Goal: Check status

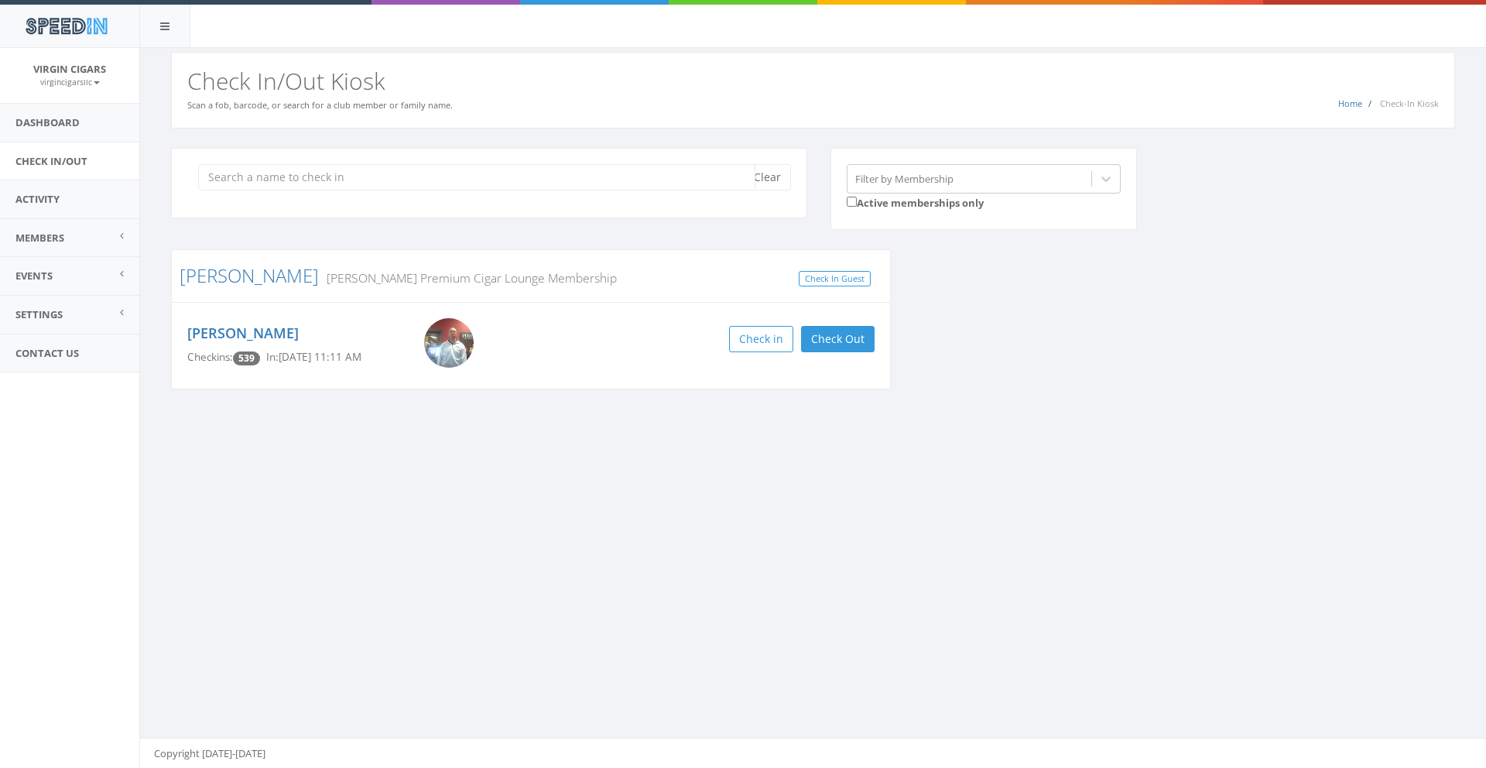
click at [356, 180] on input "search" at bounding box center [476, 177] width 557 height 26
type input "[PERSON_NAME]"
click at [829, 332] on button "Check in" at bounding box center [842, 339] width 64 height 26
click at [585, 754] on footer "Copyright [DATE]-[DATE]" at bounding box center [813, 752] width 1346 height 31
click at [1426, 550] on div "You are using Internet Explorer, which is an old, insecure browser that does no…" at bounding box center [812, 408] width 1346 height 720
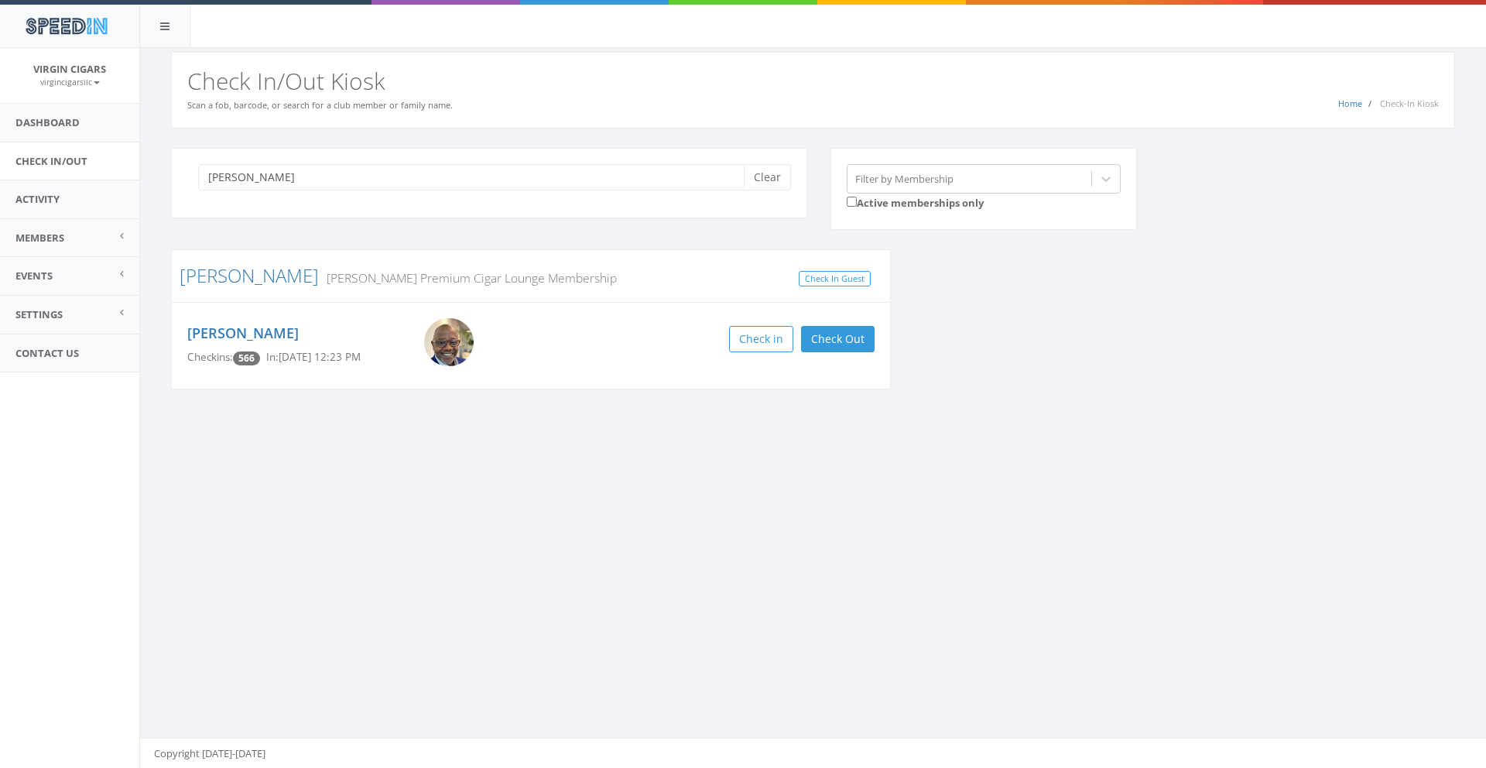
click at [1424, 550] on div "You are using Internet Explorer, which is an old, insecure browser that does no…" at bounding box center [812, 408] width 1346 height 720
click at [1424, 549] on div "You are using Internet Explorer, which is an old, insecure browser that does no…" at bounding box center [812, 408] width 1346 height 720
click at [764, 180] on button "Clear" at bounding box center [767, 177] width 47 height 26
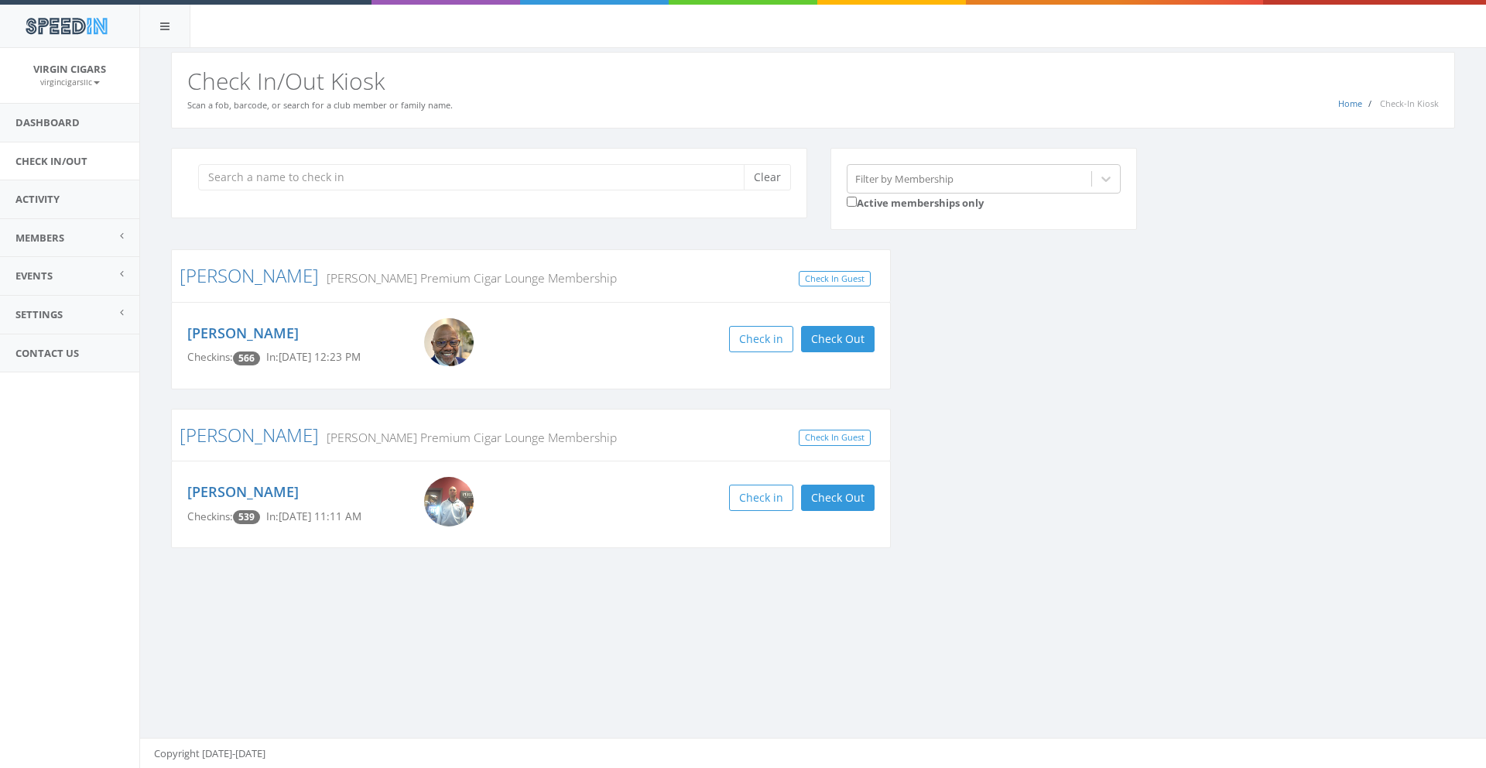
drag, startPoint x: 1387, startPoint y: 16, endPoint x: 1205, endPoint y: 29, distance: 181.5
click at [1205, 29] on div "SpeedIn" at bounding box center [743, 24] width 1486 height 48
click at [1167, 155] on div "Clear Filter by Membership Active memberships only" at bounding box center [818, 199] width 1318 height 102
click at [747, 645] on div "You are using Internet Explorer, which is an old, insecure browser that does no…" at bounding box center [812, 408] width 1346 height 720
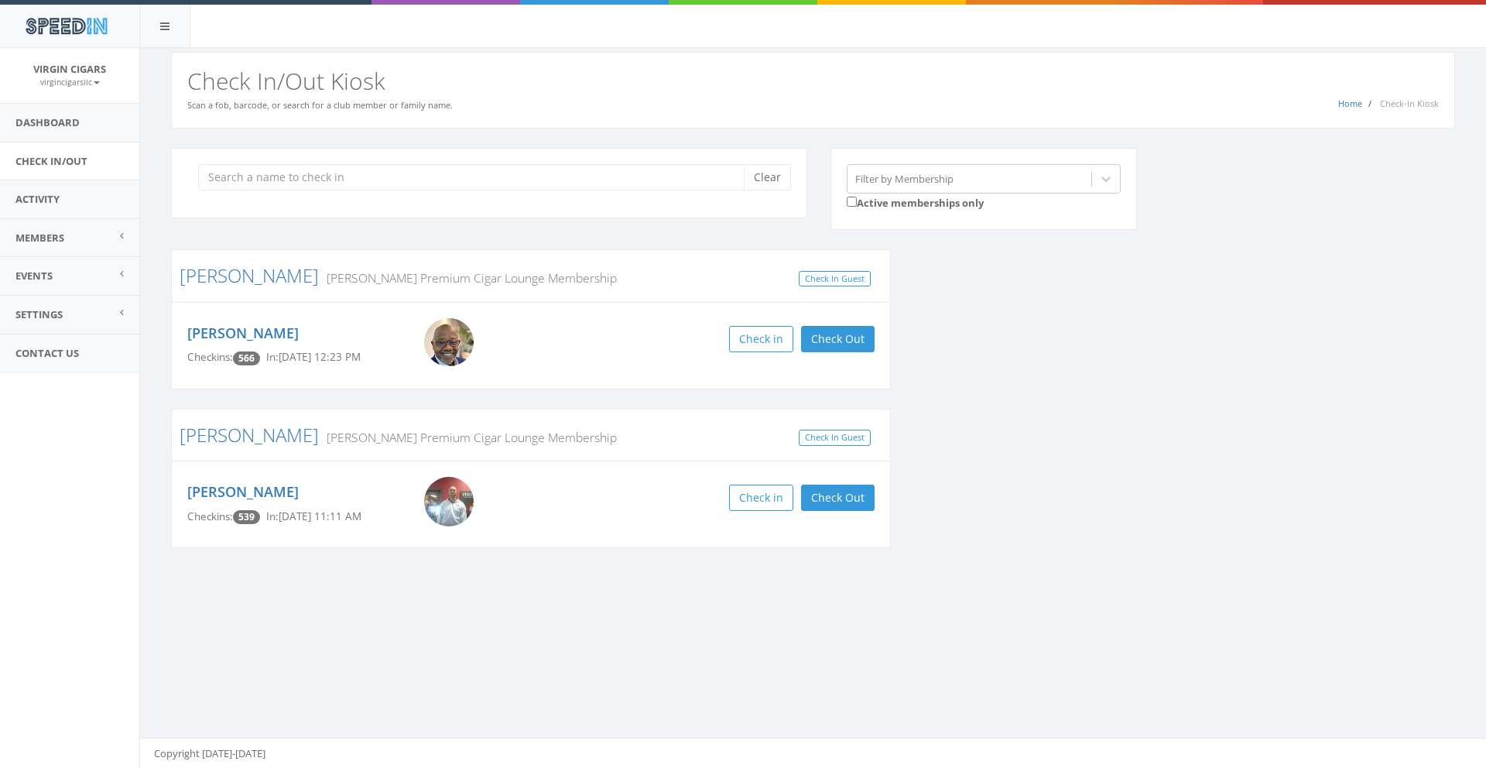
click at [749, 645] on div "You are using Internet Explorer, which is an old, insecure browser that does no…" at bounding box center [812, 408] width 1346 height 720
